Goal: Browse casually: Explore the website without a specific task or goal

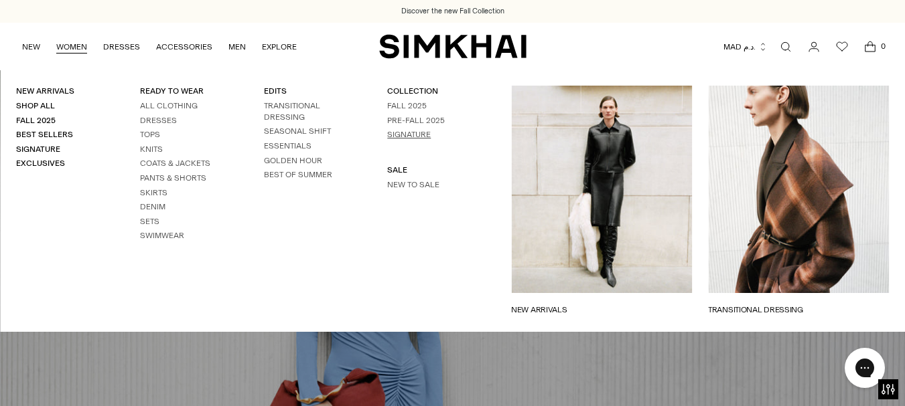
click at [414, 132] on link "Signature" at bounding box center [409, 134] width 44 height 9
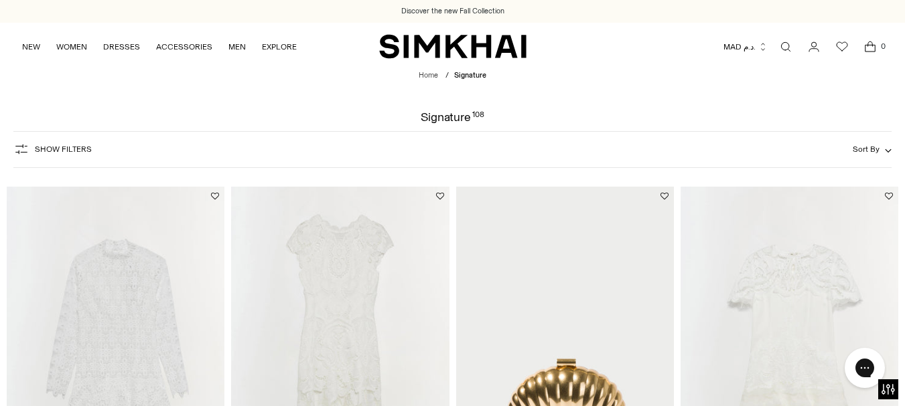
click at [45, 148] on span "Show Filters" at bounding box center [63, 149] width 57 height 9
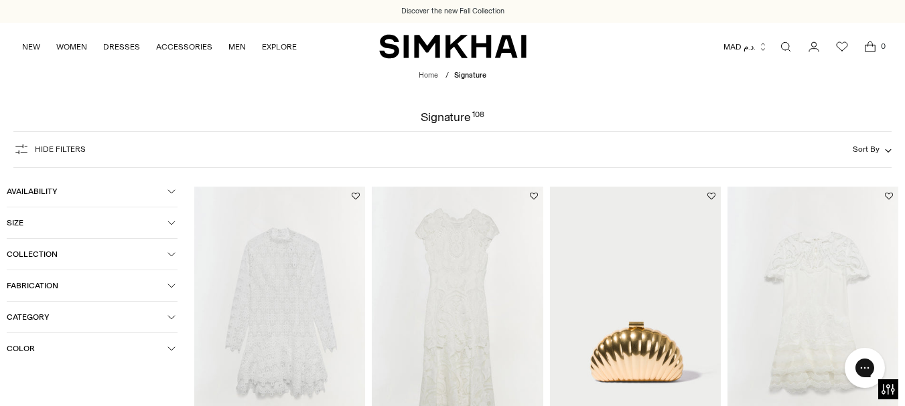
click at [165, 346] on span "Color" at bounding box center [87, 348] width 161 height 9
click at [170, 316] on icon "button" at bounding box center [171, 317] width 8 height 8
click at [169, 315] on icon "button" at bounding box center [171, 317] width 8 height 8
click at [170, 320] on icon "button" at bounding box center [171, 317] width 8 height 8
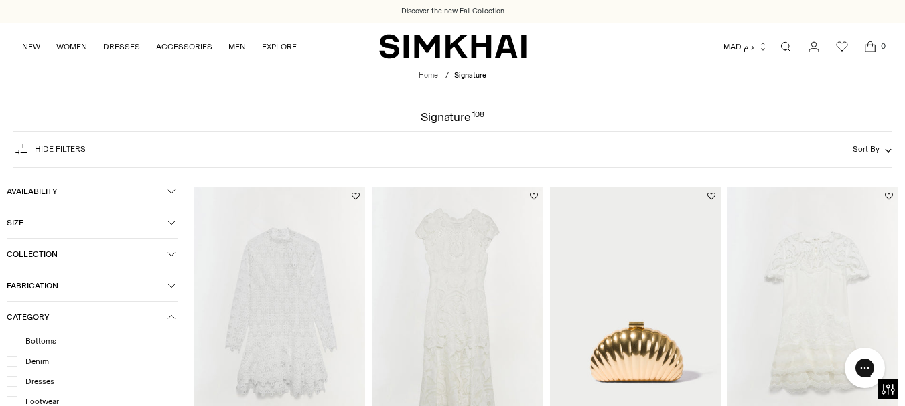
click at [177, 401] on div "Footwear" at bounding box center [92, 402] width 171 height 12
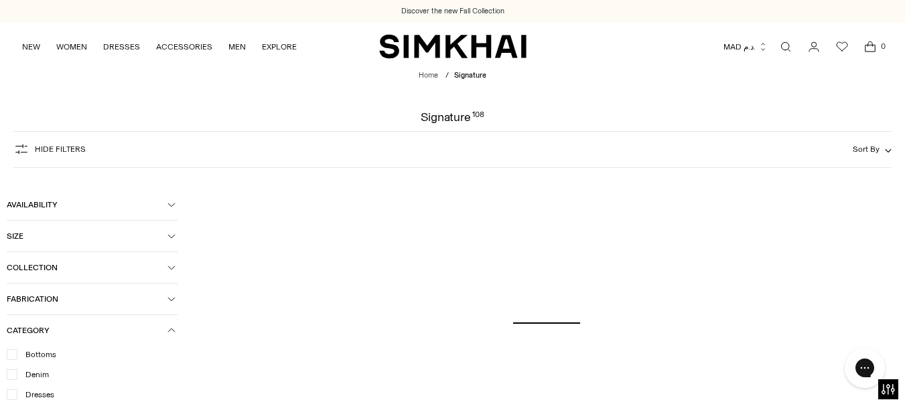
click at [169, 399] on div "Dresses" at bounding box center [92, 395] width 171 height 12
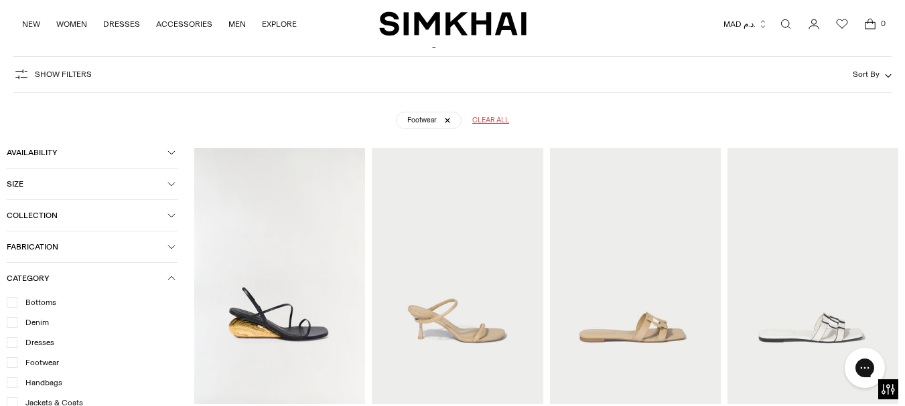
scroll to position [99, 0]
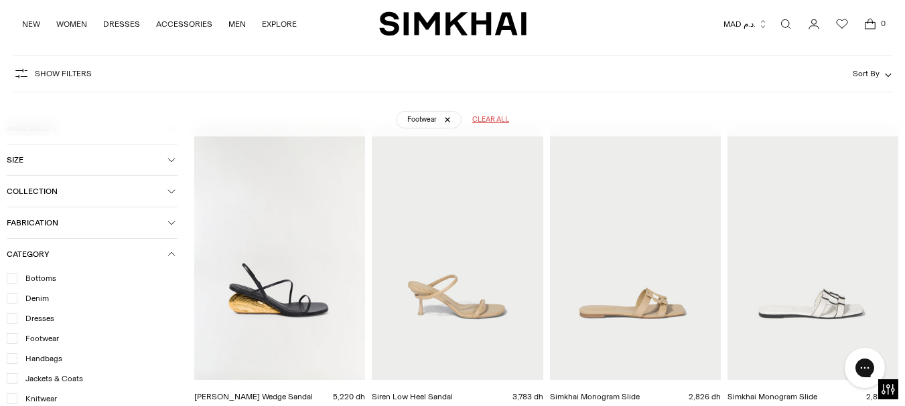
click at [65, 375] on span "Jackets & Coats" at bounding box center [50, 379] width 66 height 12
click at [10, 338] on icon at bounding box center [12, 339] width 7 height 7
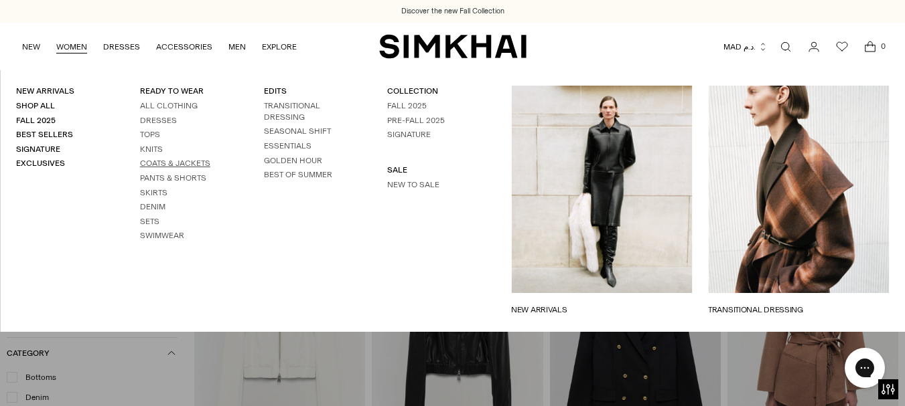
click at [194, 161] on link "Coats & Jackets" at bounding box center [175, 163] width 70 height 9
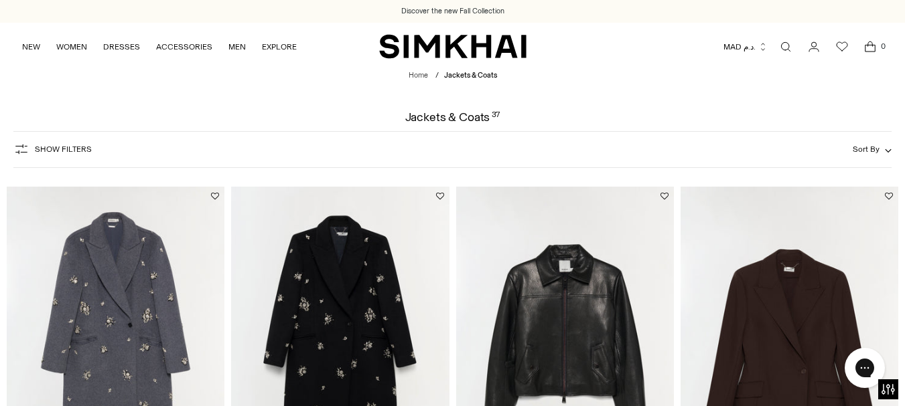
click at [472, 40] on img "SIMKHAI" at bounding box center [452, 46] width 147 height 26
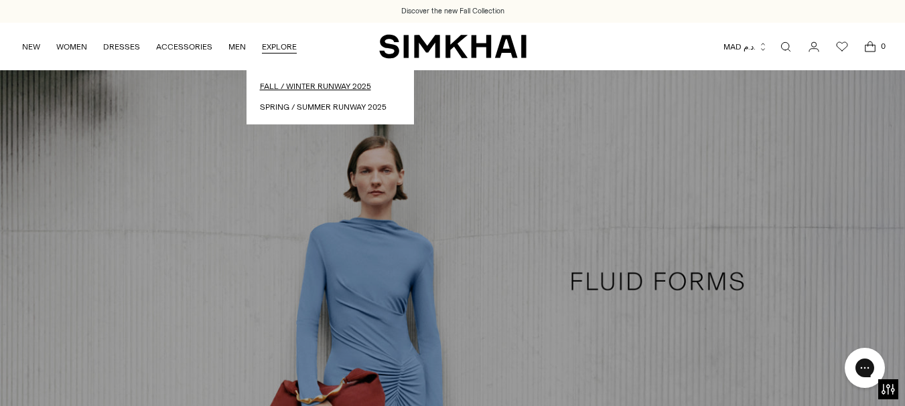
click at [307, 86] on link "Fall / Winter Runway 2025" at bounding box center [330, 86] width 141 height 13
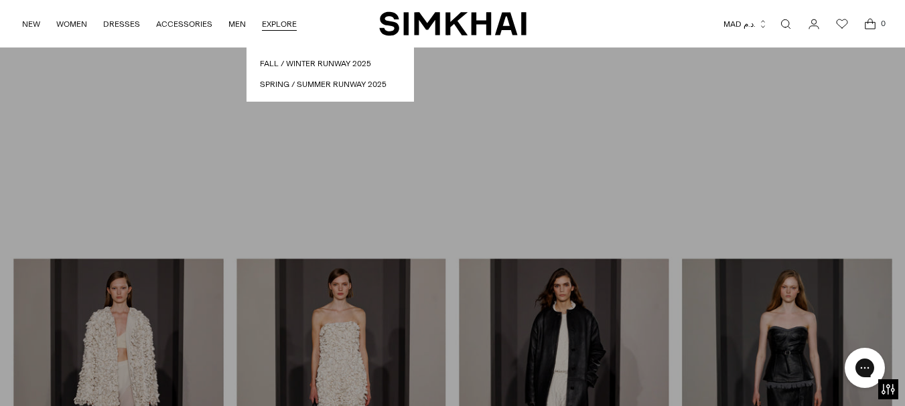
scroll to position [375, 0]
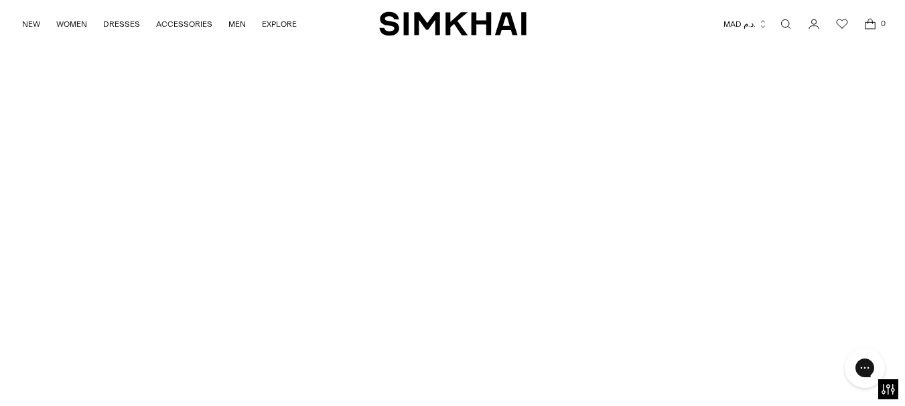
scroll to position [0, 0]
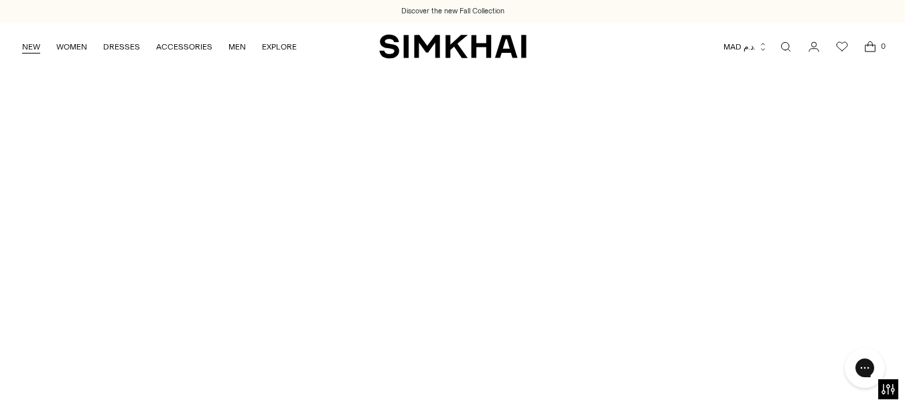
click at [27, 45] on link "NEW" at bounding box center [31, 46] width 18 height 29
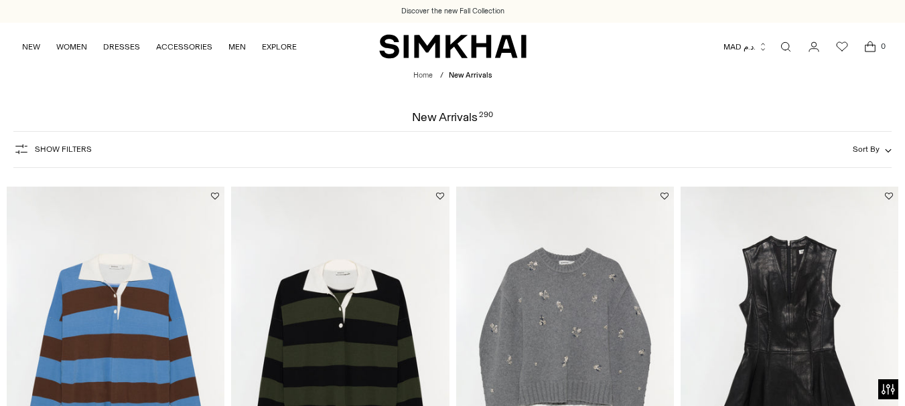
click at [49, 150] on span "Show Filters" at bounding box center [63, 149] width 57 height 9
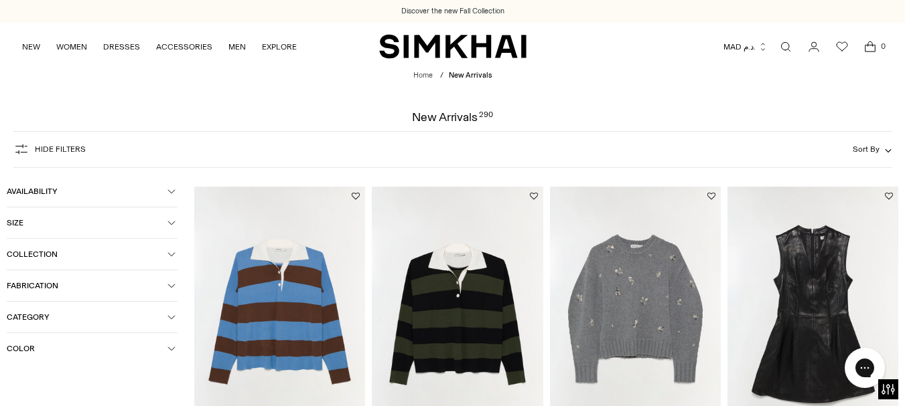
click at [170, 313] on icon "button" at bounding box center [171, 317] width 8 height 8
click at [175, 400] on div "Dresses" at bounding box center [92, 402] width 171 height 12
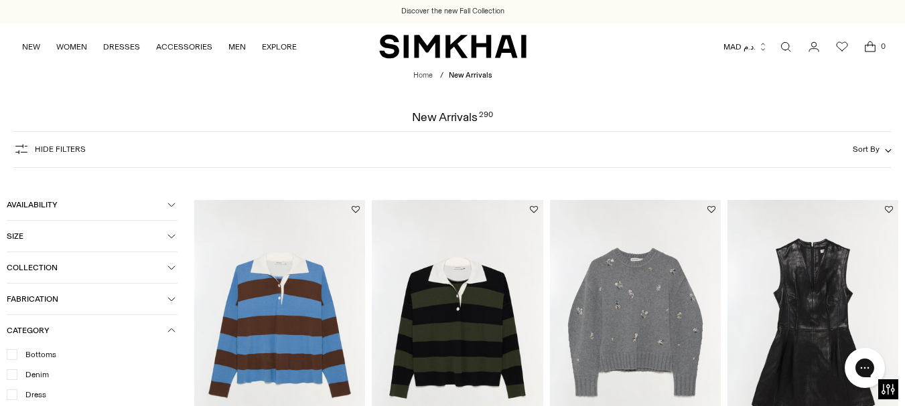
click at [175, 400] on div "Dress" at bounding box center [92, 395] width 171 height 12
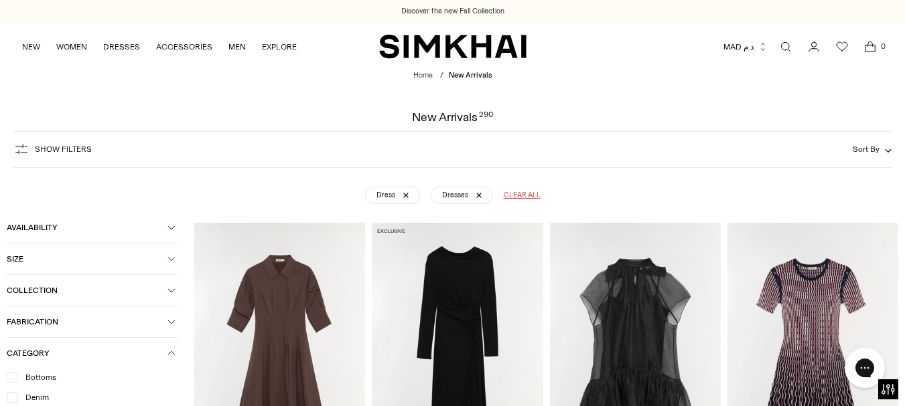
scroll to position [99, 0]
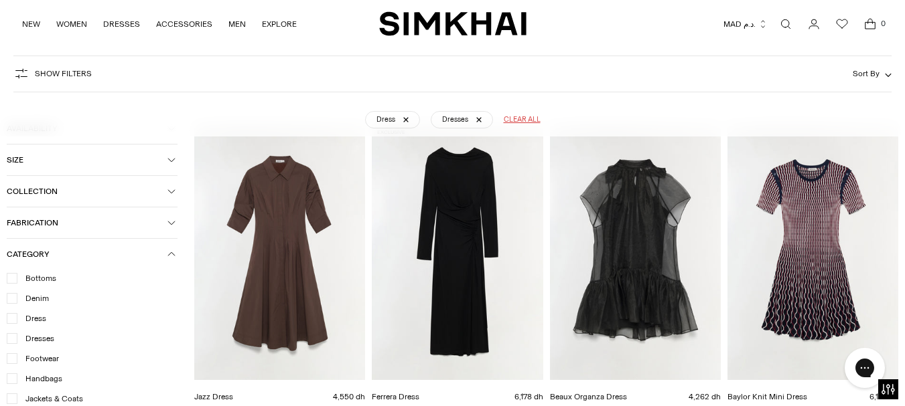
click at [61, 398] on span "Jackets & Coats" at bounding box center [50, 399] width 66 height 12
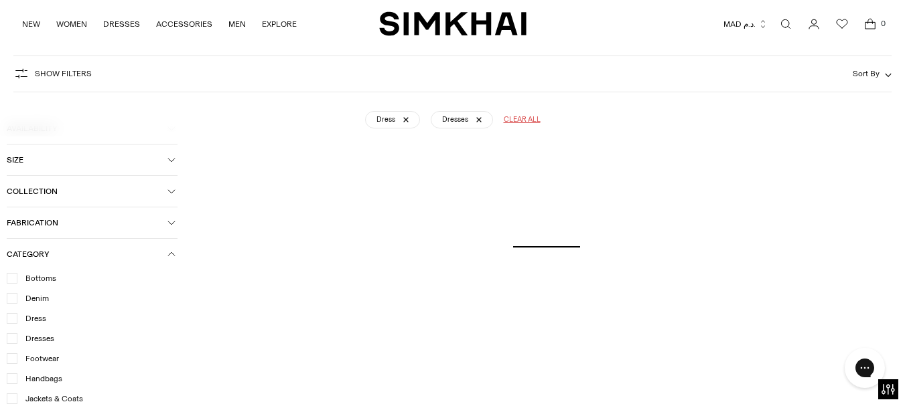
click at [10, 315] on icon at bounding box center [12, 318] width 7 height 7
click at [11, 337] on icon at bounding box center [12, 339] width 7 height 7
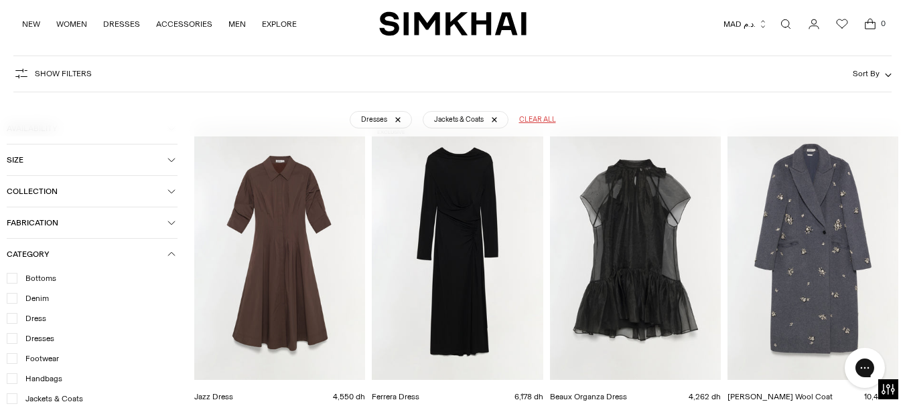
click at [16, 339] on div at bounding box center [12, 338] width 11 height 11
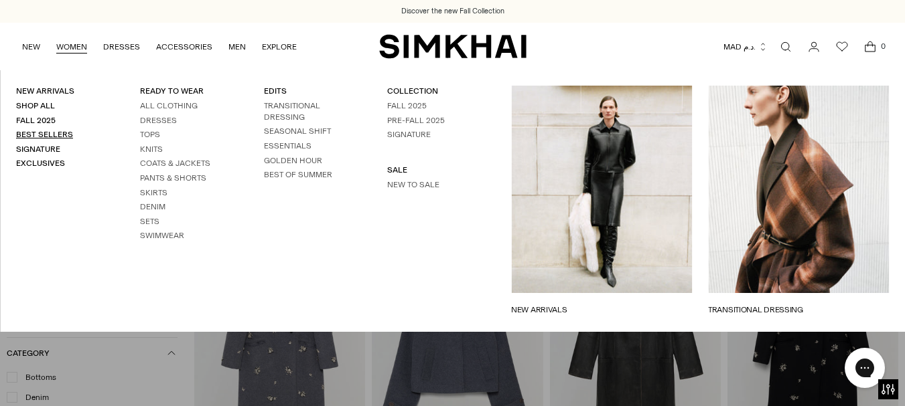
click at [37, 137] on link "Best Sellers" at bounding box center [44, 134] width 57 height 9
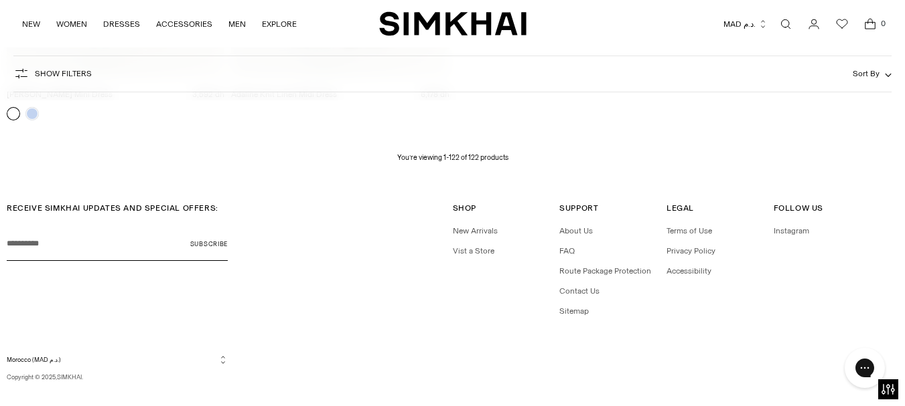
scroll to position [12366, 0]
